Goal: Find specific page/section: Find specific page/section

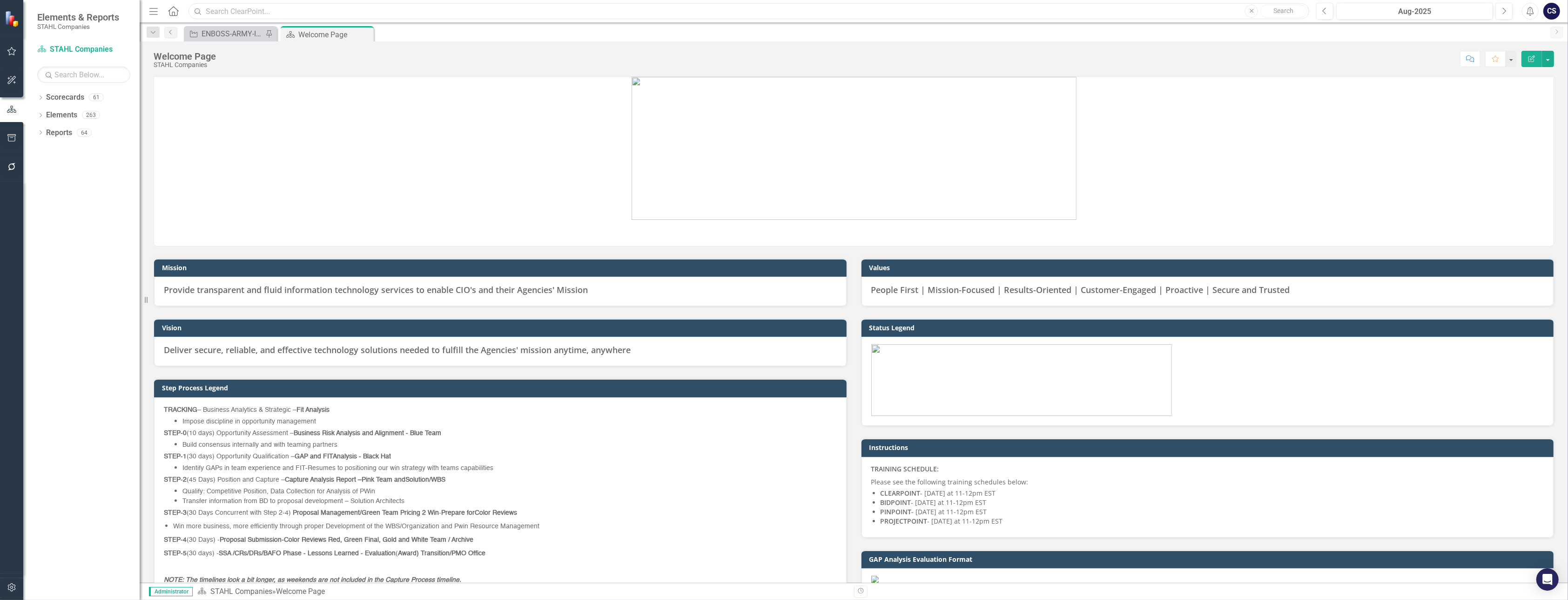
click at [216, 12] on input "text" at bounding box center [749, 11] width 1121 height 16
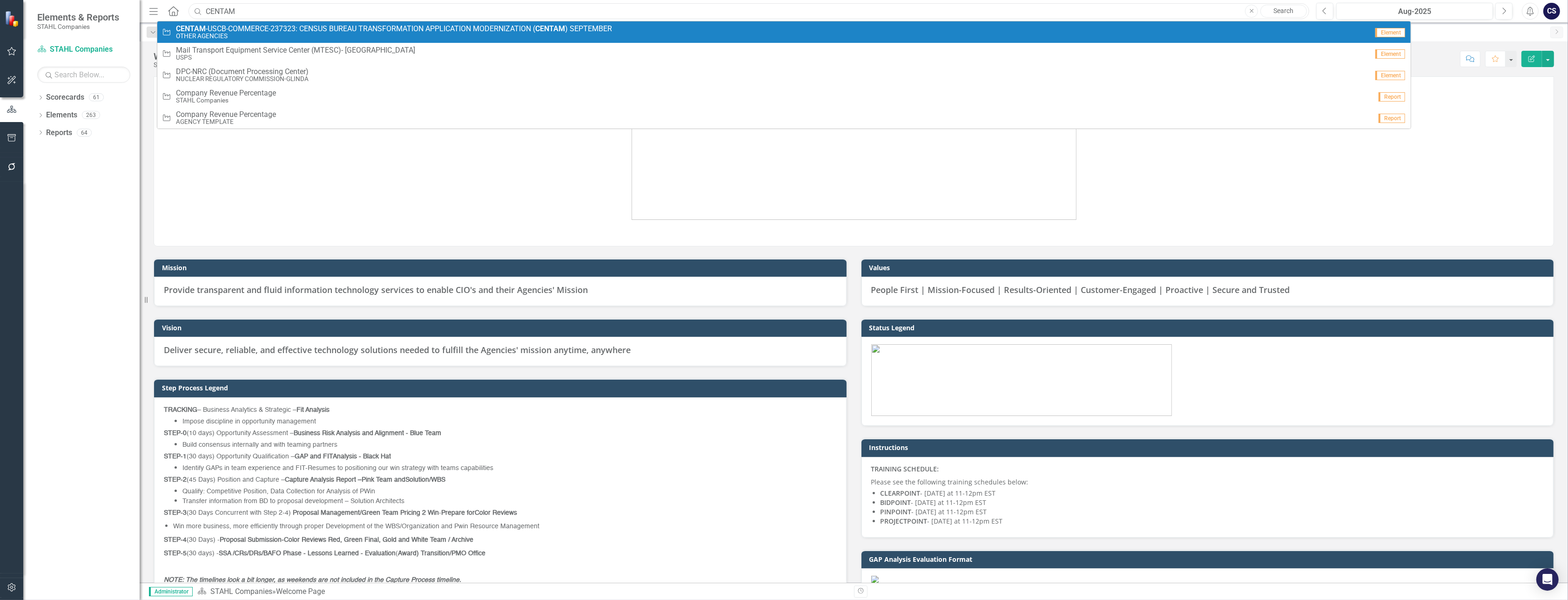
type input "CENTAM"
click at [194, 34] on small "OTHER AGENCIES" at bounding box center [394, 36] width 436 height 7
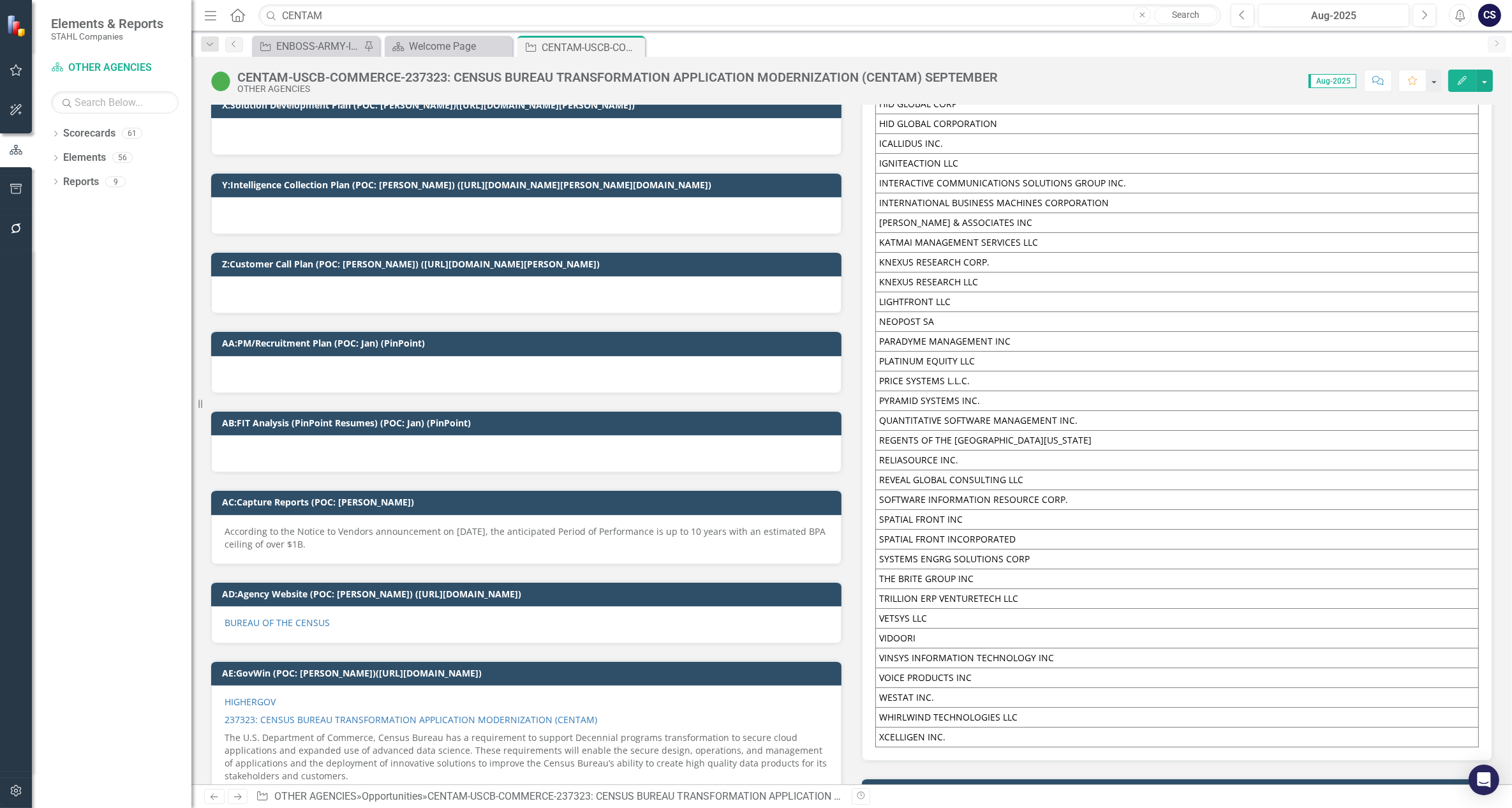
scroll to position [2406, 0]
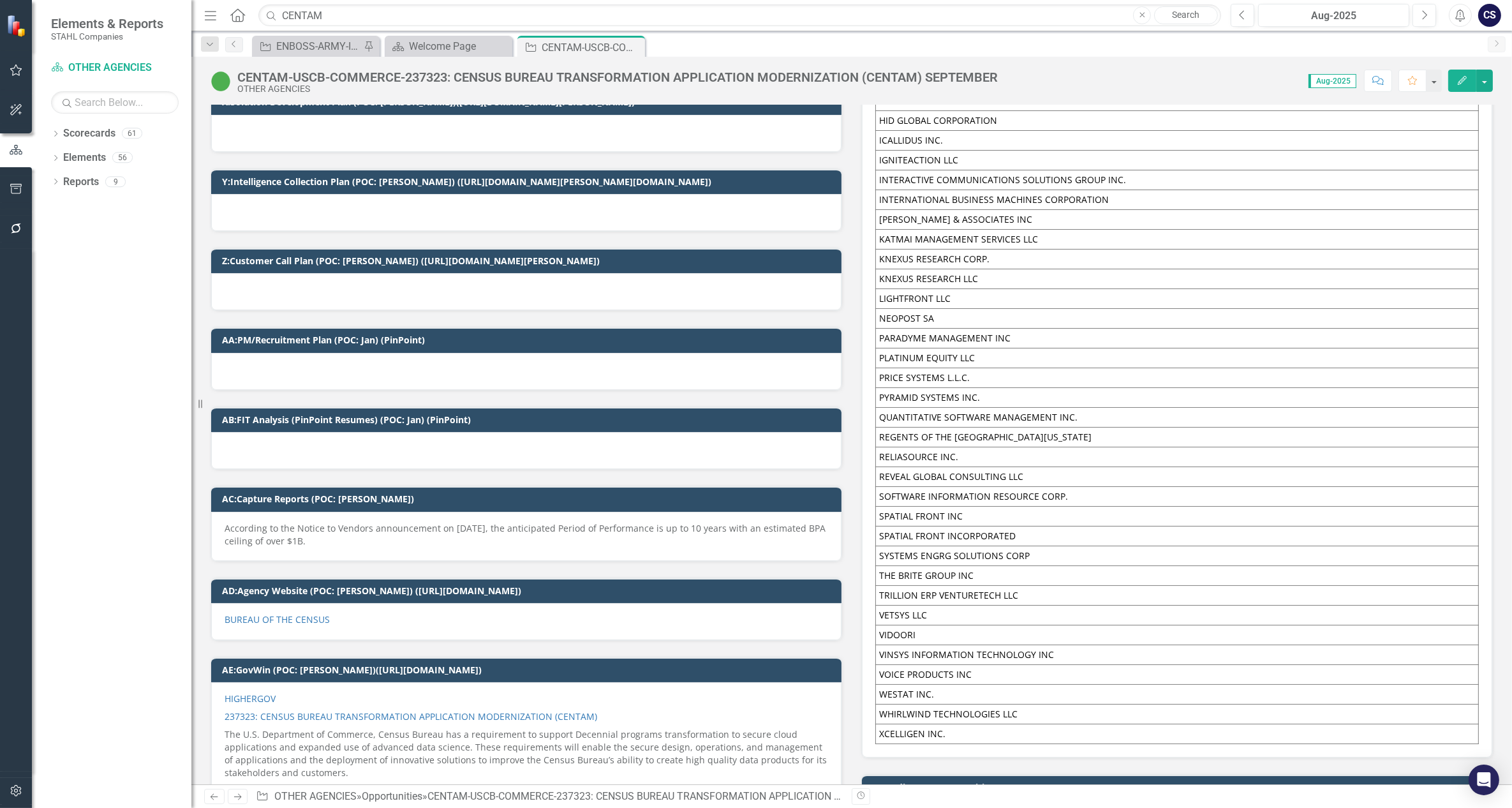
click at [601, 708] on p "237323: CENSUS BUREAU TRANSFORMATION APPLICATION MODERNIZATION (CENTAM)" at bounding box center [526, 716] width 603 height 18
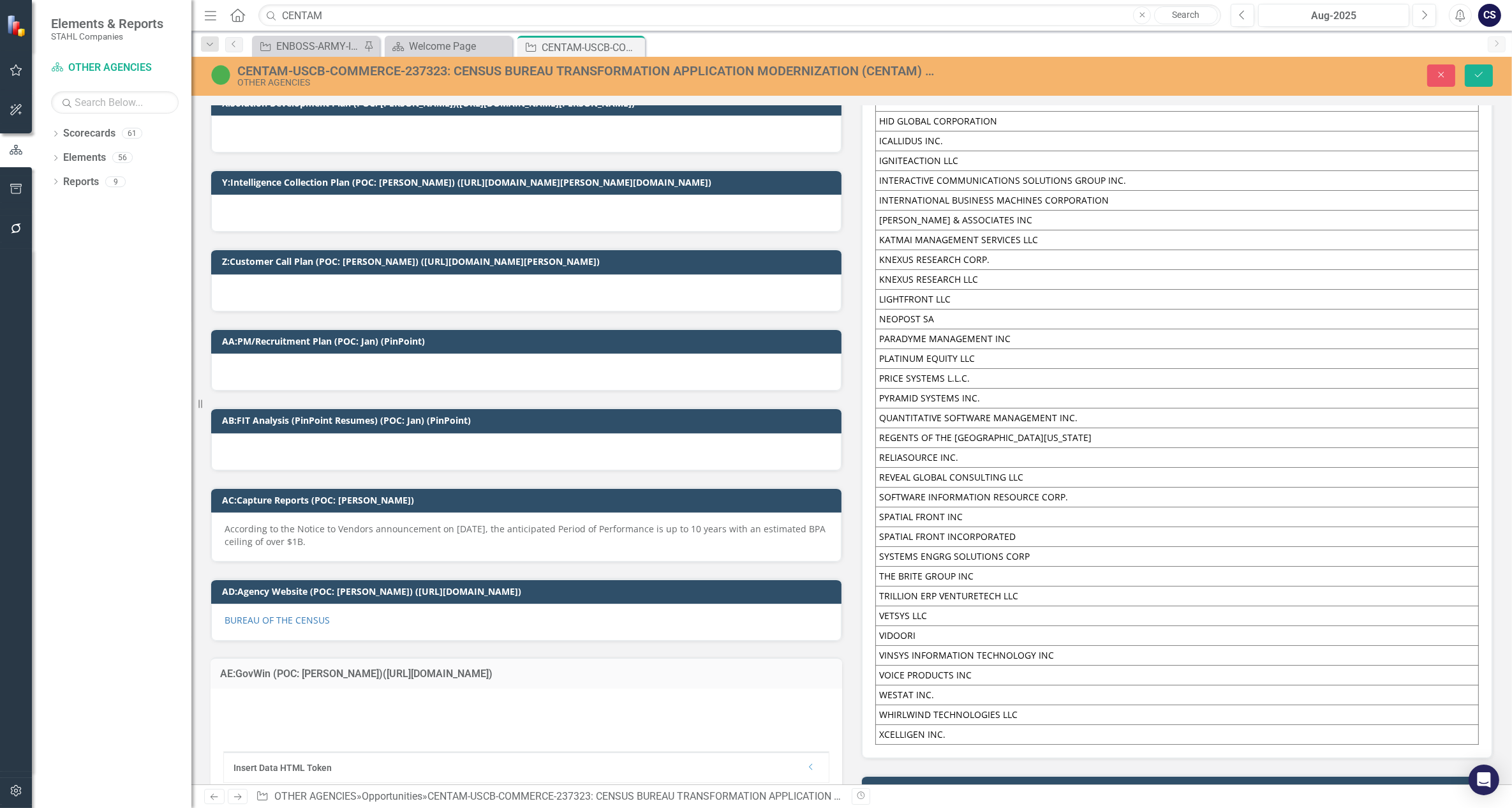
type textarea "<p><a href="https://www.highergov.com/contract-opportunity/census-bureau-transf…"
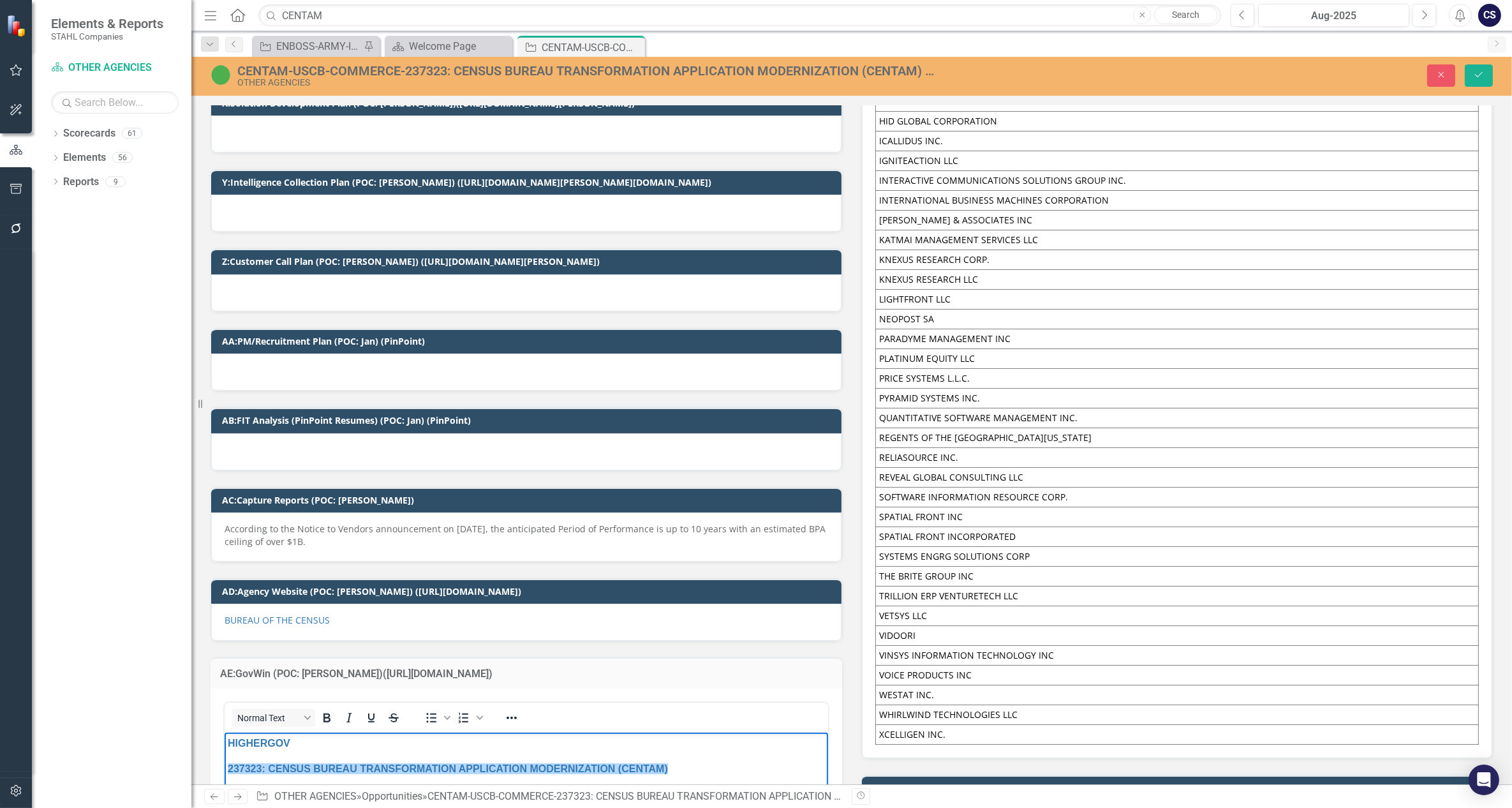
drag, startPoint x: 678, startPoint y: 774, endPoint x: 339, endPoint y: 760, distance: 339.3
click at [339, 760] on p "237323: CENSUS BUREAU TRANSFORMATION APPLICATION MODERNIZATION (CENTAM)" at bounding box center [526, 768] width 597 height 15
click at [160, 385] on div "Dropdown Scorecards 61 Dropdown STAHL Companies Dropdown ARMY ITES-3s Dropdown …" at bounding box center [111, 466] width 159 height 684
click at [195, 653] on div "Resize" at bounding box center [196, 404] width 10 height 808
drag, startPoint x: 357, startPoint y: 30, endPoint x: 524, endPoint y: 699, distance: 689.5
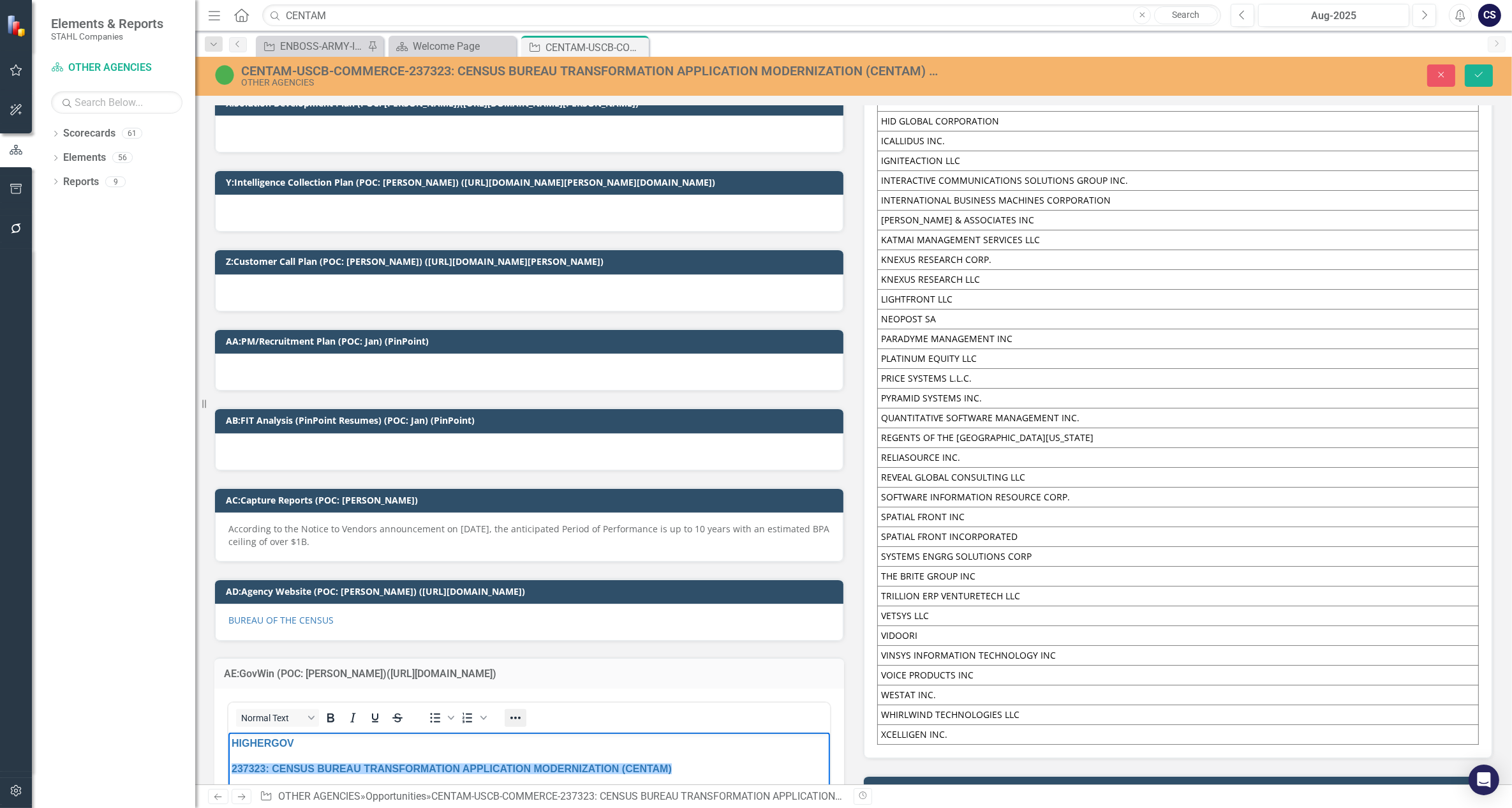
click at [524, 709] on button "Reveal or hide additional toolbar items" at bounding box center [516, 717] width 22 height 18
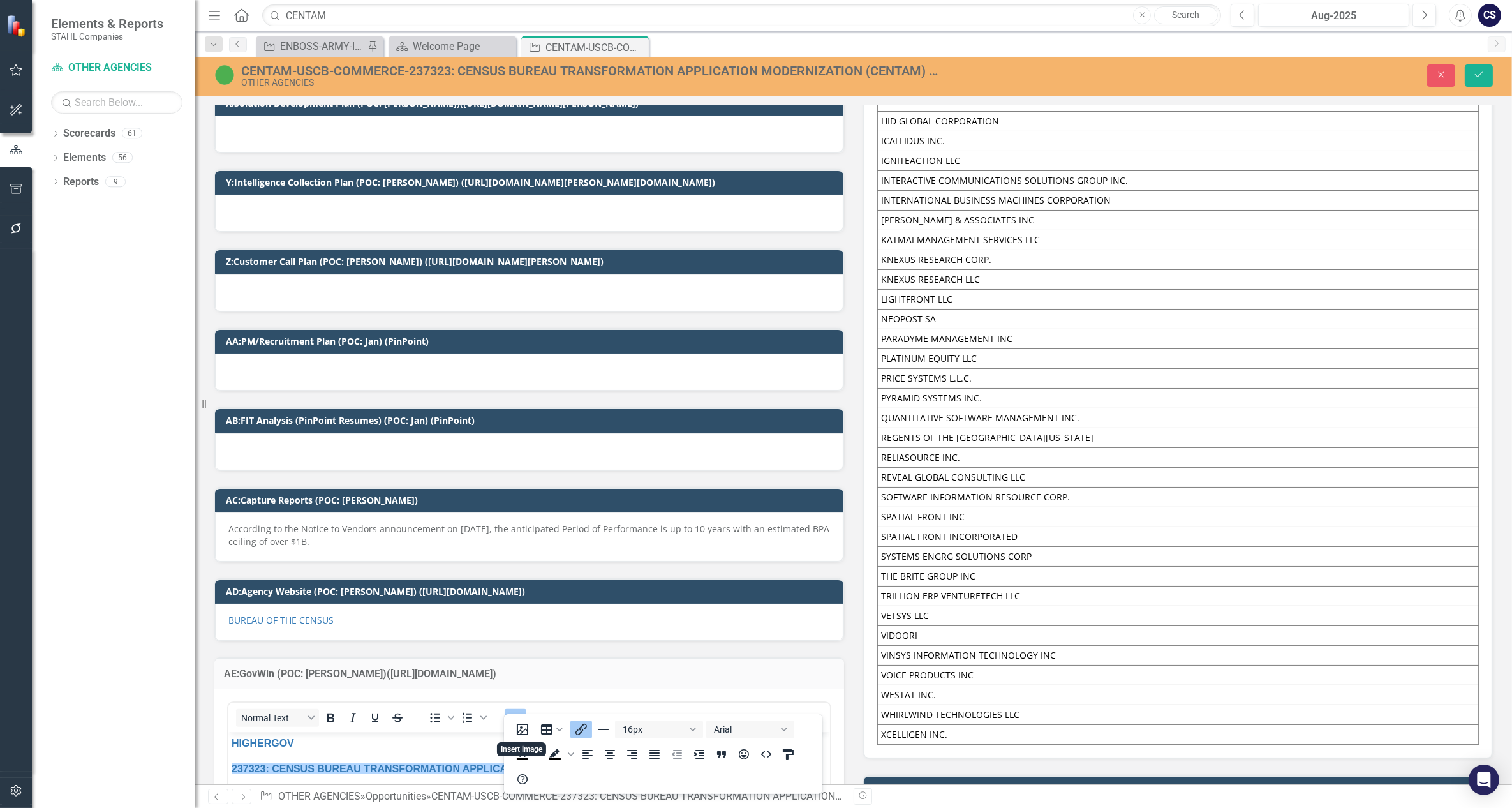
drag, startPoint x: 450, startPoint y: 766, endPoint x: 411, endPoint y: 752, distance: 41.4
click at [437, 748] on p "HIGHERGOV" at bounding box center [528, 743] width 595 height 15
click at [1445, 74] on icon "Close" at bounding box center [1441, 74] width 12 height 9
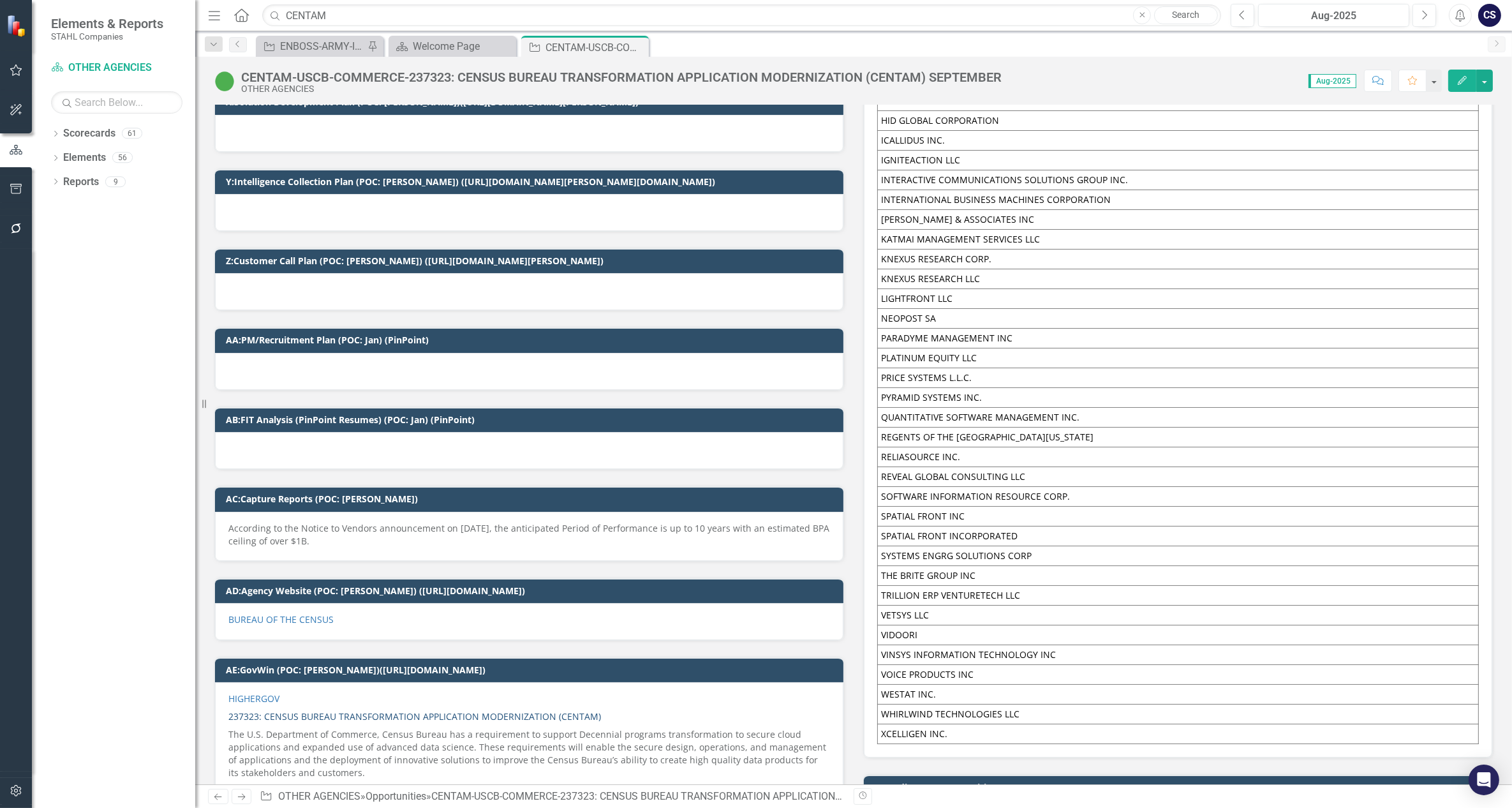
click at [401, 710] on link "237323: CENSUS BUREAU TRANSFORMATION APPLICATION MODERNIZATION (CENTAM)" at bounding box center [415, 716] width 373 height 13
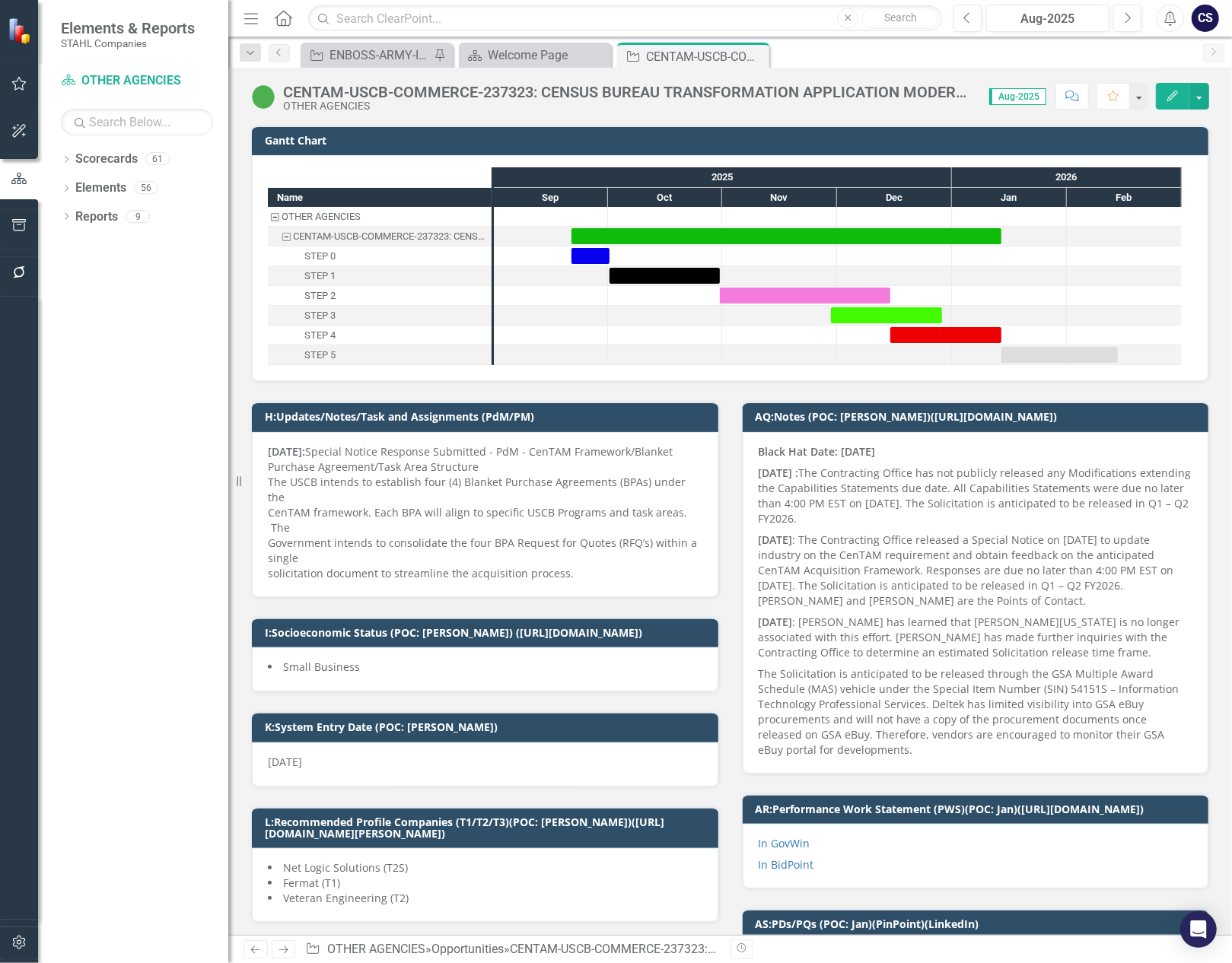
click at [508, 273] on div at bounding box center [550, 276] width 114 height 19
